Goal: Find specific page/section: Find specific page/section

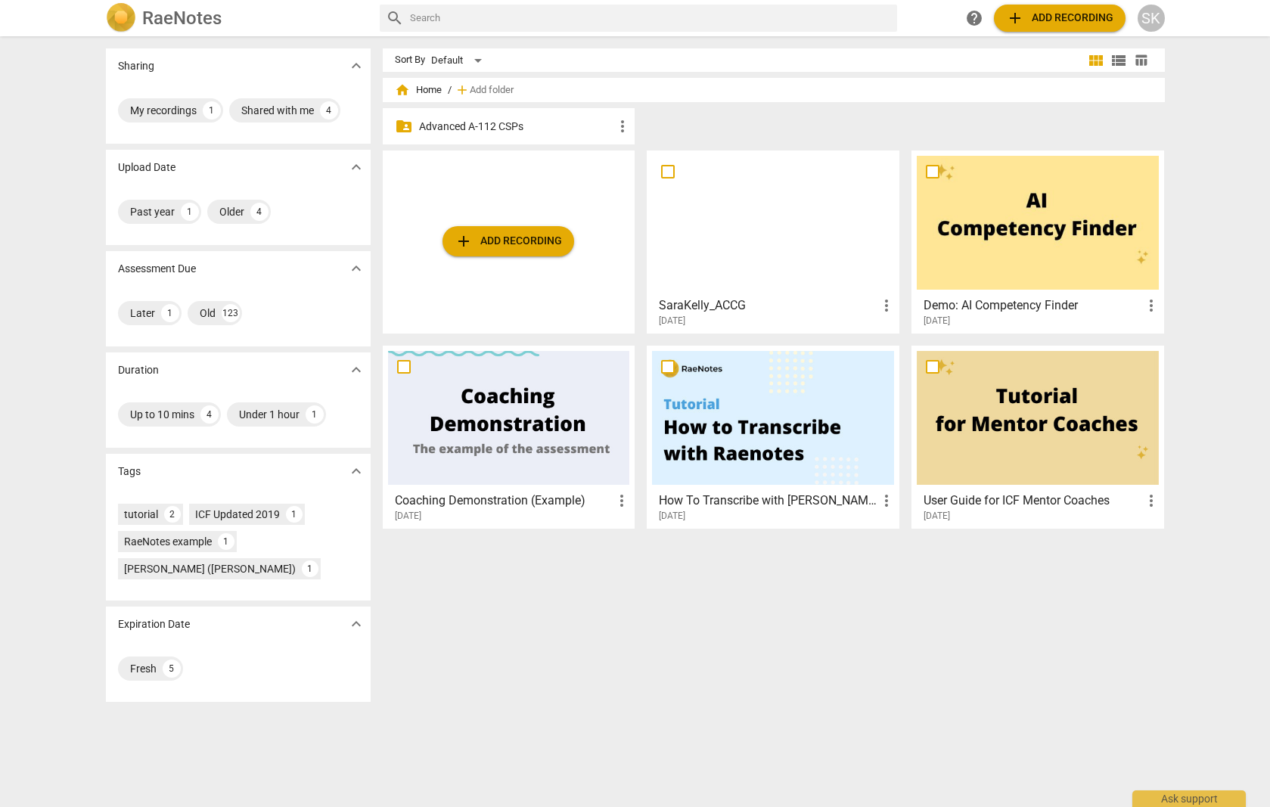
click at [745, 218] on div at bounding box center [773, 223] width 242 height 134
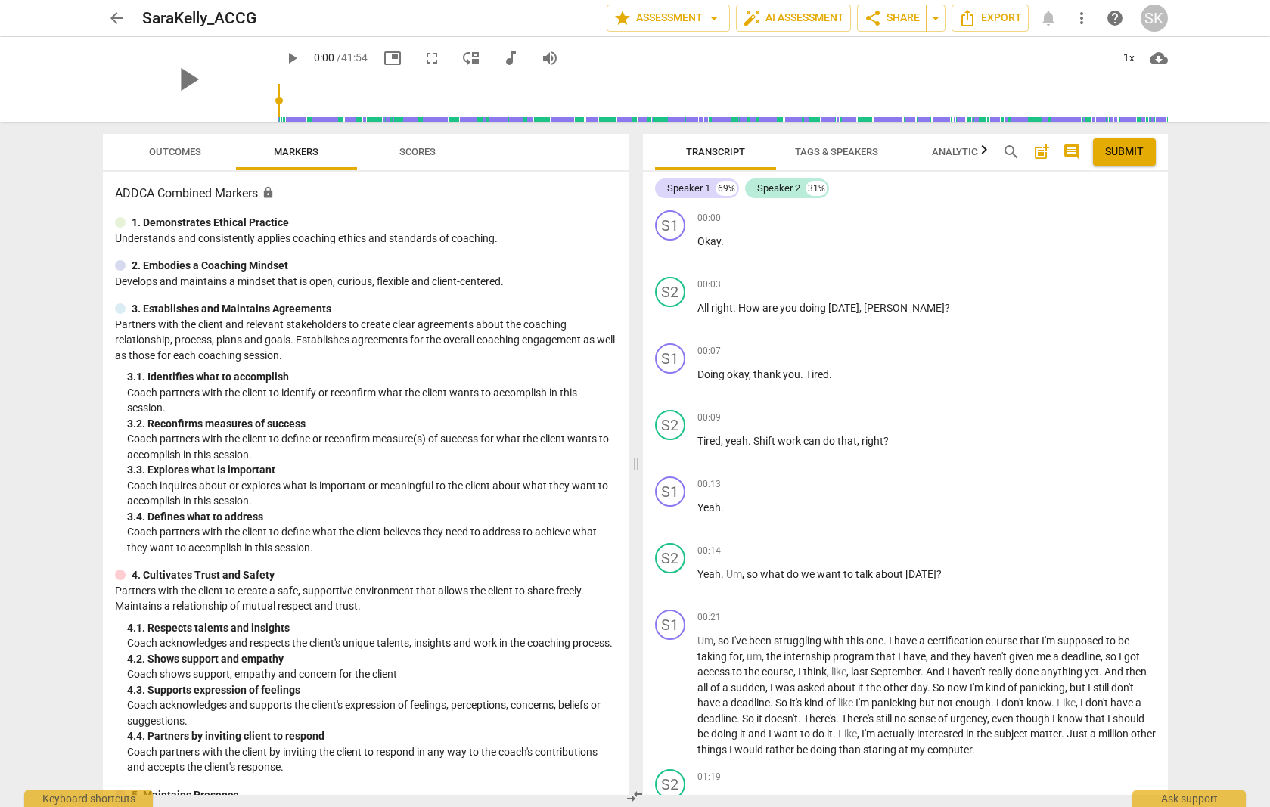
click at [433, 157] on span "Scores" at bounding box center [417, 151] width 36 height 11
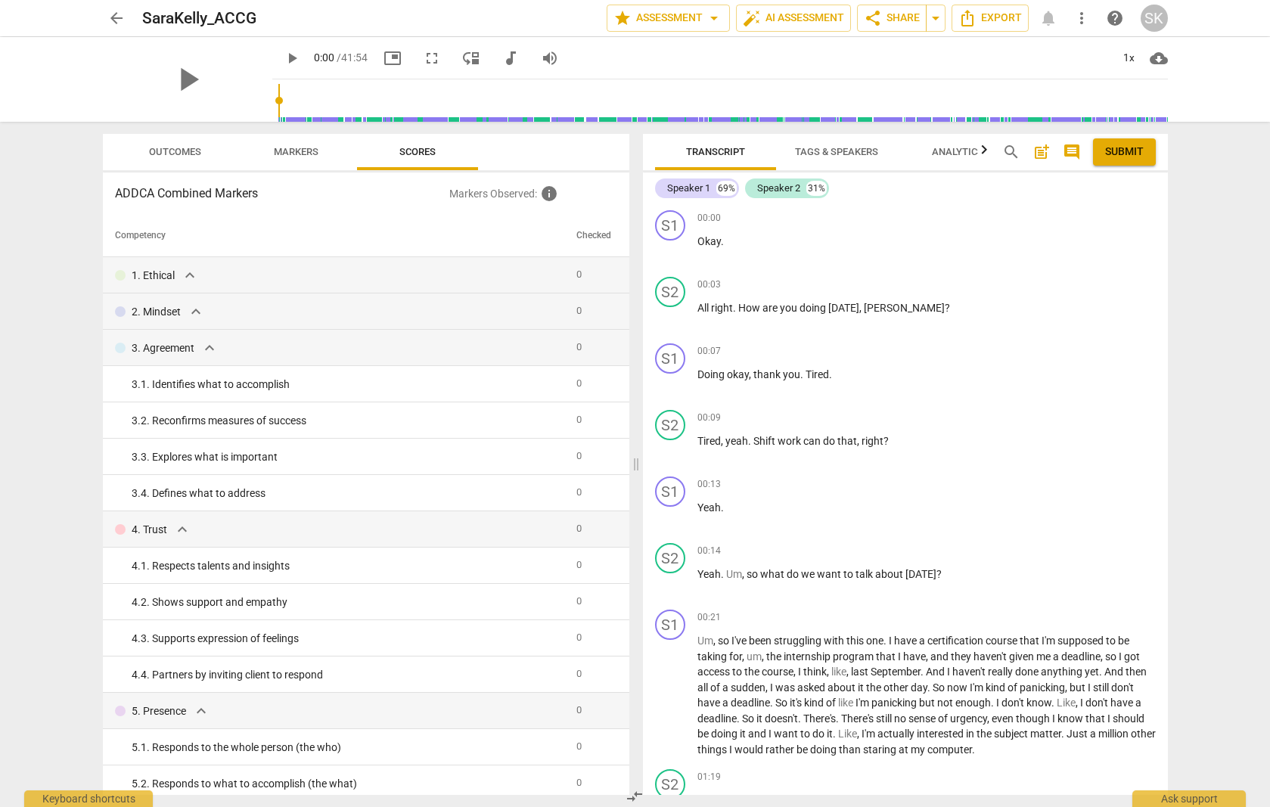
click at [300, 151] on span "Markers" at bounding box center [296, 151] width 45 height 11
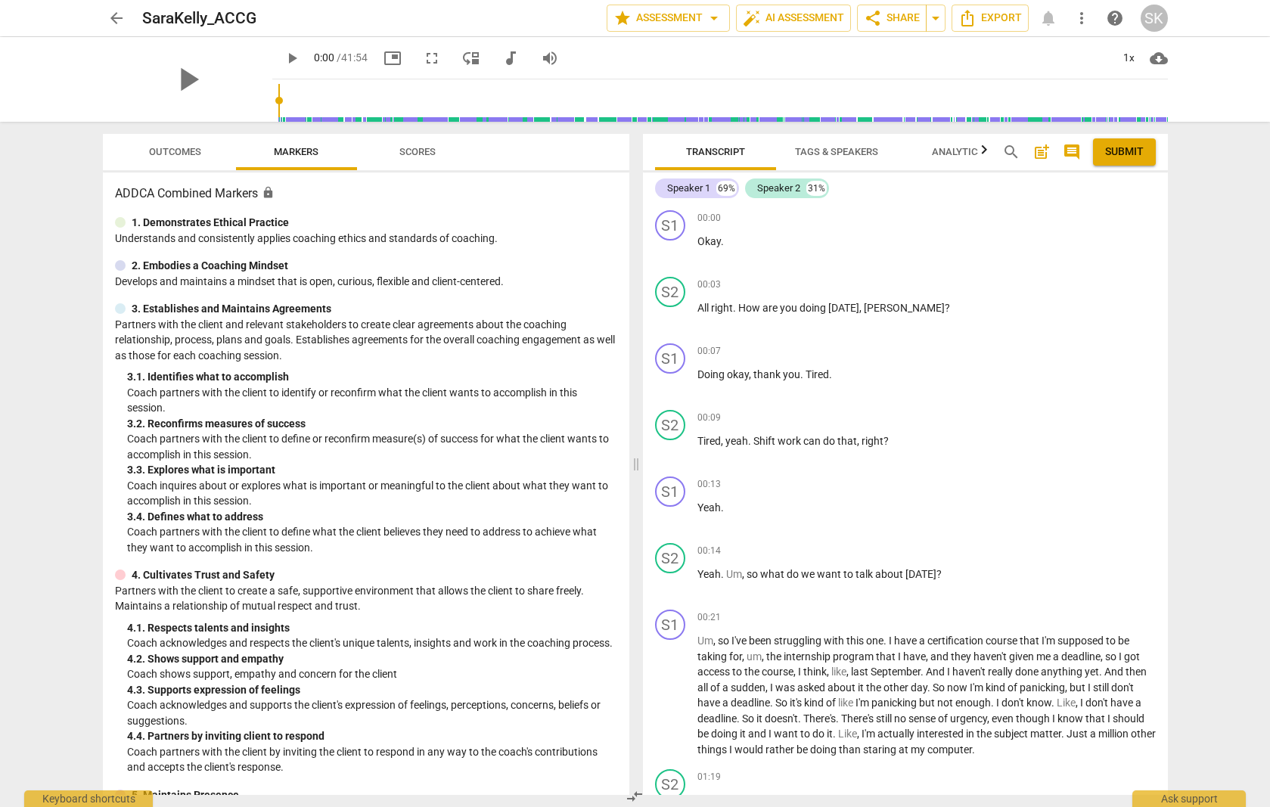
click at [181, 149] on span "Outcomes" at bounding box center [175, 151] width 52 height 11
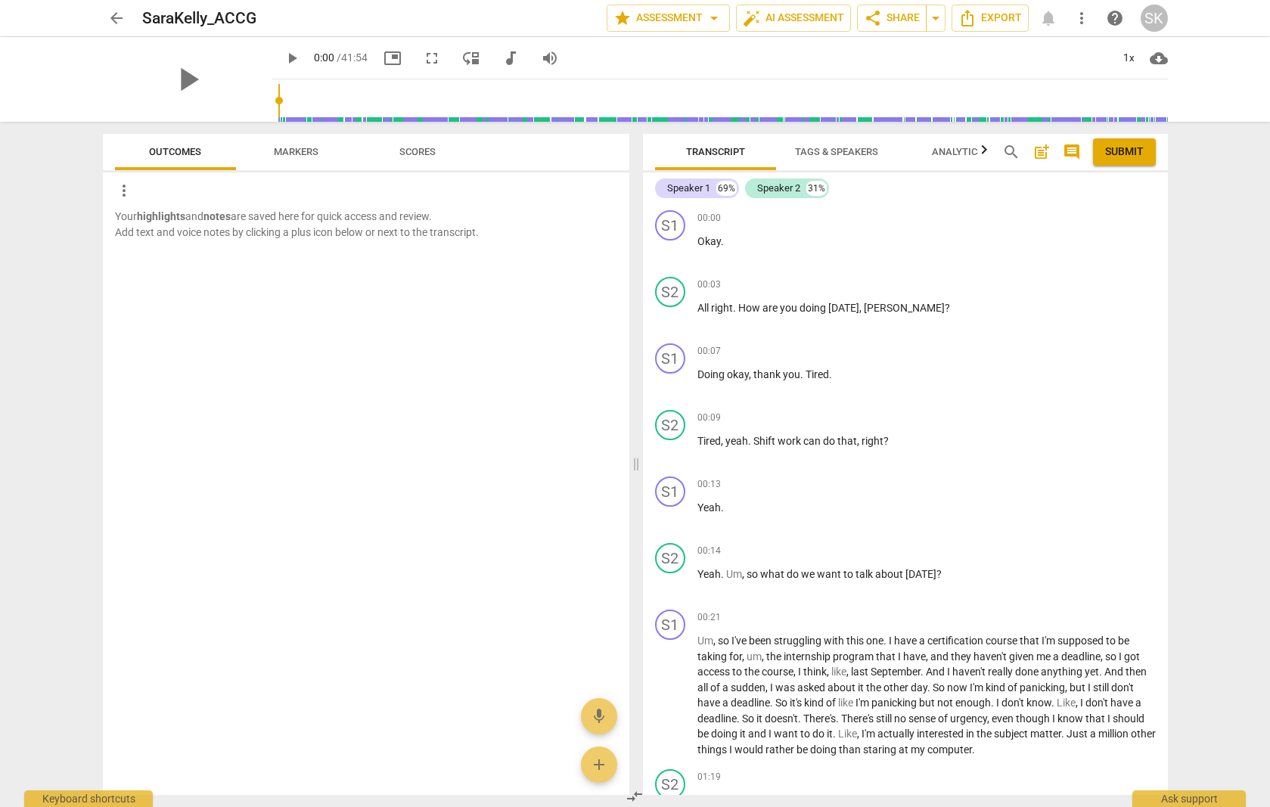
click at [301, 142] on span "Markers" at bounding box center [296, 152] width 81 height 20
